Goal: Navigation & Orientation: Understand site structure

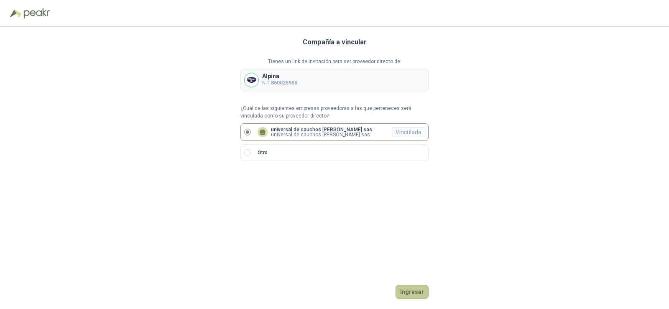
click at [411, 299] on div "Compañía a vincular Tienes un link de invitación para ser proveedor directo de:…" at bounding box center [335, 168] width 188 height 282
click at [413, 291] on button "Ingresar" at bounding box center [412, 292] width 33 height 14
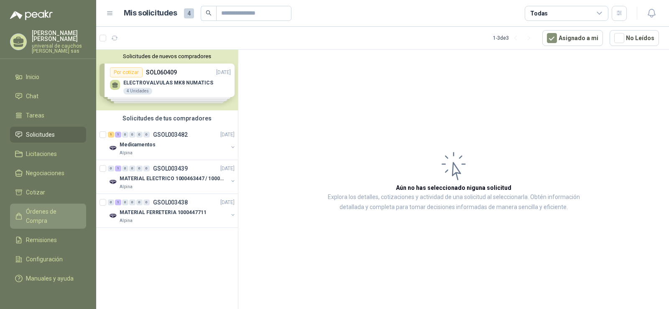
click at [52, 208] on span "Órdenes de Compra" at bounding box center [52, 216] width 52 height 18
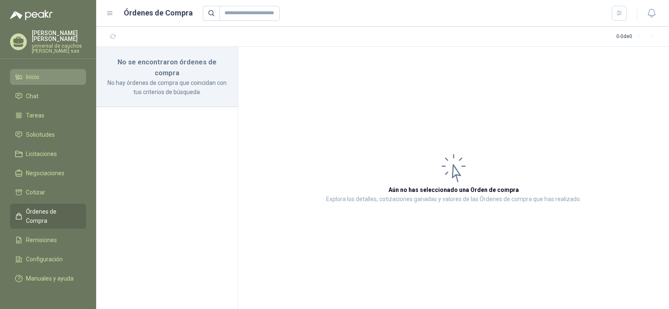
click at [34, 73] on span "Inicio" at bounding box center [32, 76] width 13 height 9
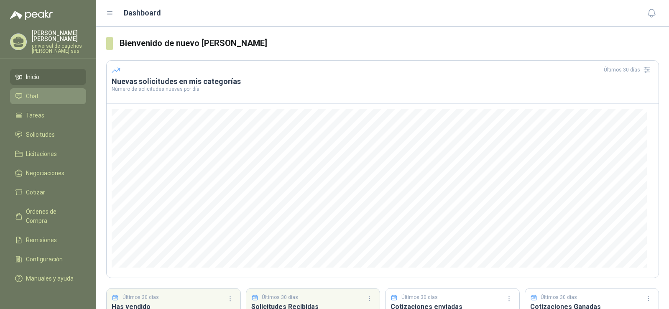
click at [37, 98] on span "Chat" at bounding box center [32, 96] width 13 height 9
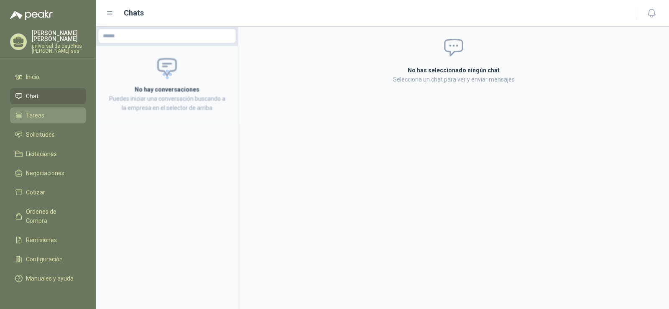
click at [37, 113] on span "Tareas" at bounding box center [35, 115] width 18 height 9
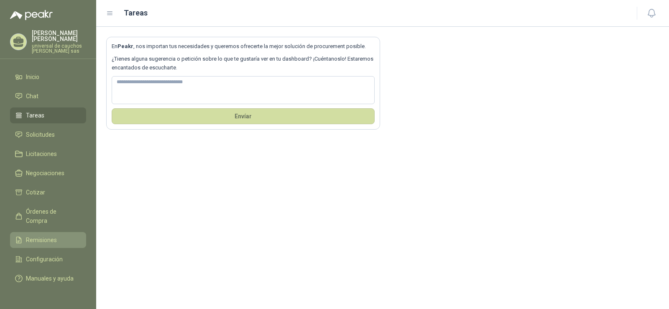
click at [48, 232] on link "Remisiones" at bounding box center [48, 240] width 76 height 16
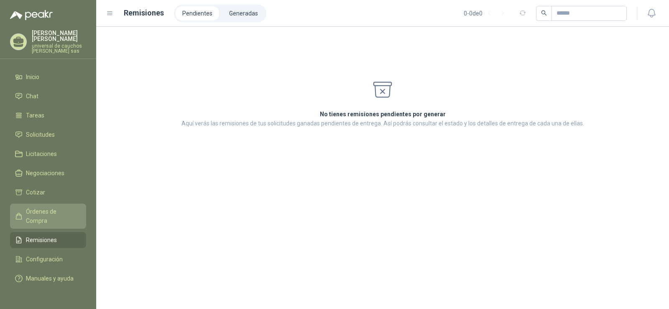
click at [46, 217] on link "Órdenes de Compra" at bounding box center [48, 216] width 76 height 25
